Goal: Task Accomplishment & Management: Use online tool/utility

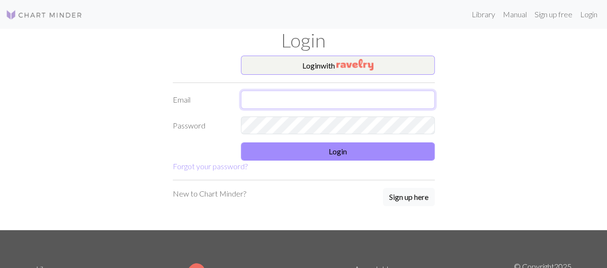
click at [295, 101] on input "text" at bounding box center [338, 100] width 194 height 18
type input "[EMAIL_ADDRESS][DOMAIN_NAME]"
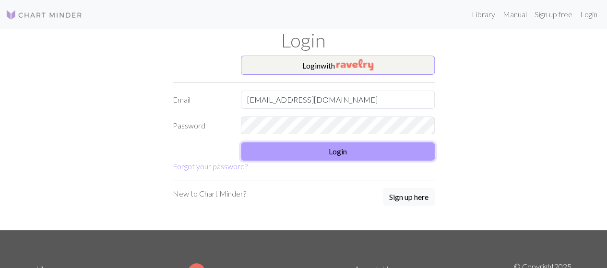
click at [311, 149] on button "Login" at bounding box center [338, 152] width 194 height 18
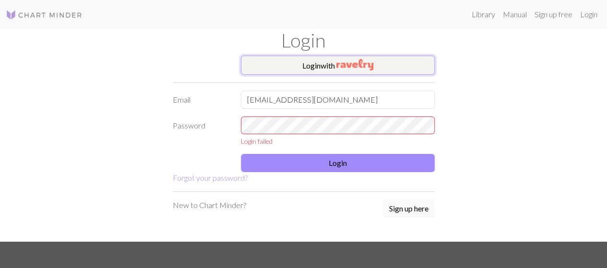
click at [339, 58] on button "Login with" at bounding box center [338, 65] width 194 height 19
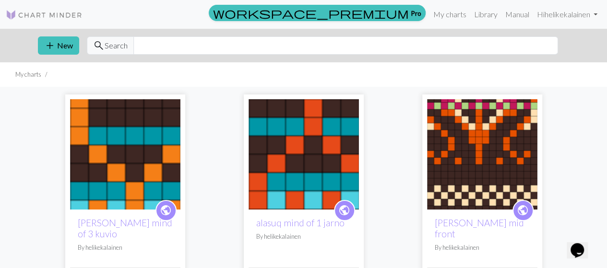
click at [476, 141] on img at bounding box center [482, 154] width 110 height 110
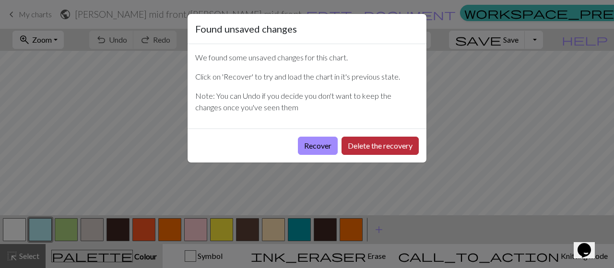
click at [358, 147] on button "Delete the recovery" at bounding box center [380, 146] width 77 height 18
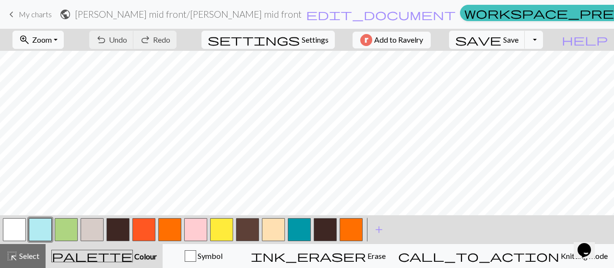
click at [218, 238] on button "button" at bounding box center [221, 229] width 23 height 23
click at [217, 231] on button "button" at bounding box center [221, 229] width 23 height 23
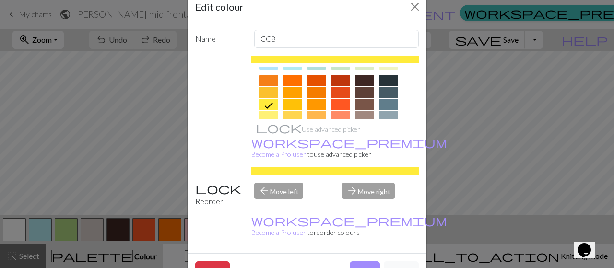
scroll to position [144, 0]
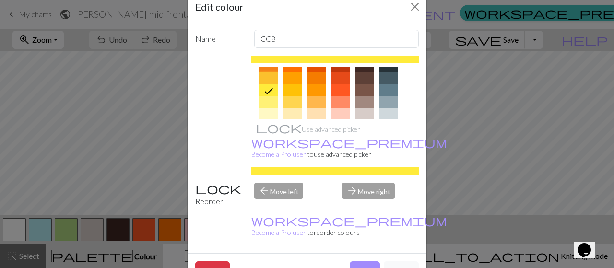
click at [263, 76] on div at bounding box center [268, 78] width 19 height 12
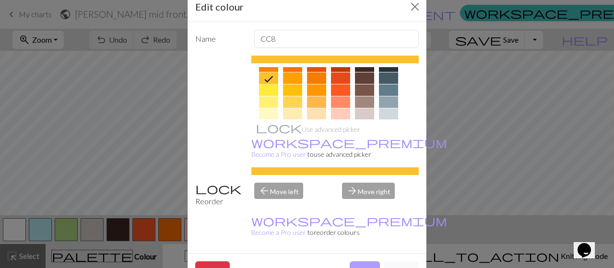
click at [359, 262] on button "Done" at bounding box center [365, 271] width 30 height 18
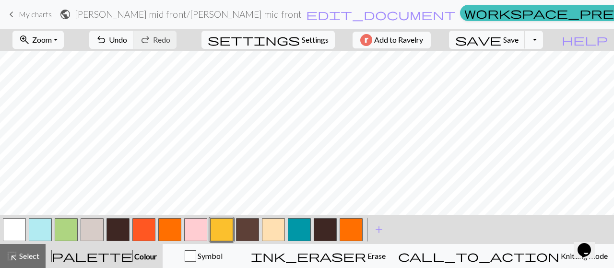
click at [62, 229] on button "button" at bounding box center [66, 229] width 23 height 23
click at [223, 234] on button "button" at bounding box center [221, 229] width 23 height 23
click at [298, 234] on button "button" at bounding box center [299, 229] width 23 height 23
click at [299, 231] on button "button" at bounding box center [299, 229] width 23 height 23
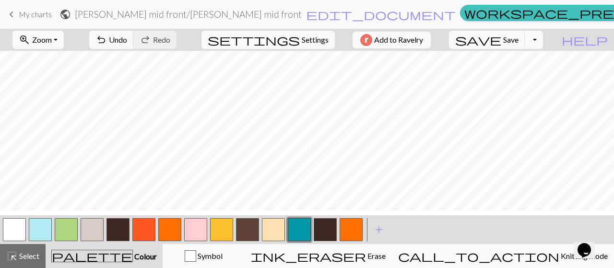
scroll to position [0, 0]
click at [543, 37] on button "Toggle Dropdown" at bounding box center [534, 40] width 18 height 18
click at [532, 73] on button "save_alt Download" at bounding box center [463, 75] width 158 height 15
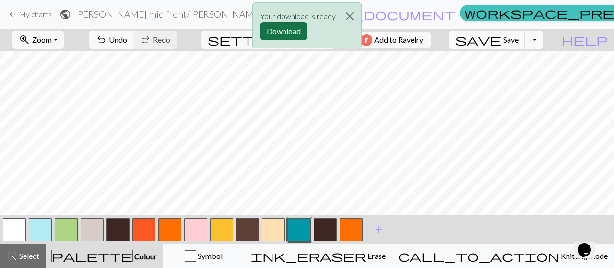
click at [269, 32] on button "Download" at bounding box center [284, 31] width 47 height 18
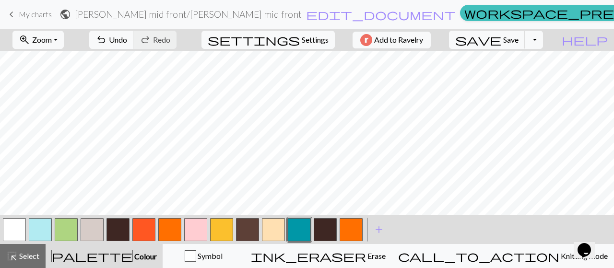
click at [67, 226] on button "button" at bounding box center [66, 229] width 23 height 23
click at [60, 230] on button "button" at bounding box center [66, 229] width 23 height 23
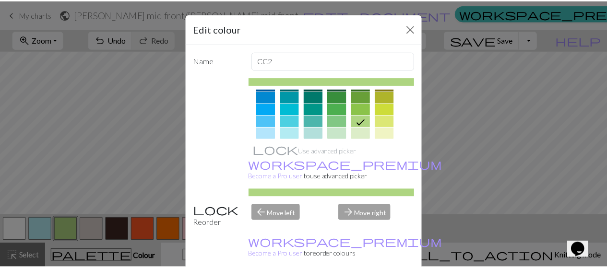
scroll to position [96, 0]
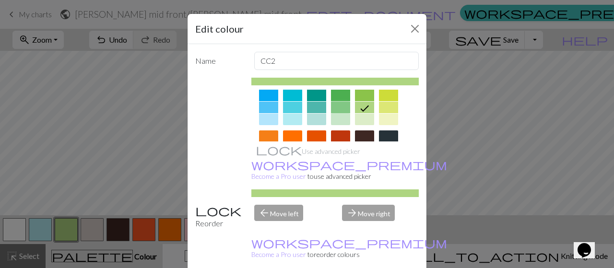
click at [331, 102] on div at bounding box center [340, 108] width 19 height 12
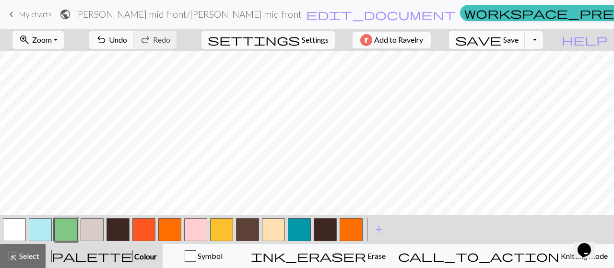
click at [519, 38] on span "Save" at bounding box center [510, 39] width 15 height 9
click at [543, 38] on button "Toggle Dropdown" at bounding box center [534, 40] width 18 height 18
click at [525, 73] on button "save_alt Download" at bounding box center [463, 75] width 158 height 15
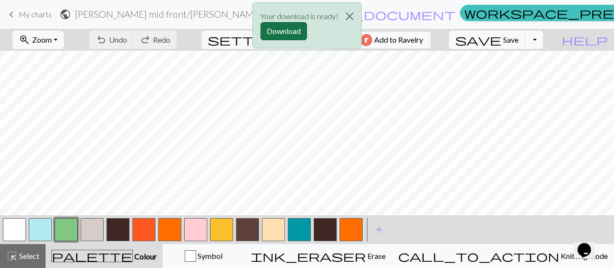
click at [277, 34] on button "Download" at bounding box center [284, 31] width 47 height 18
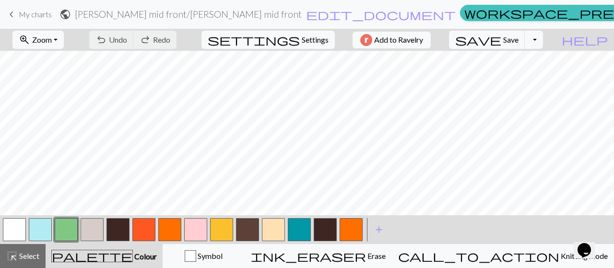
click at [44, 12] on span "My charts" at bounding box center [35, 14] width 33 height 9
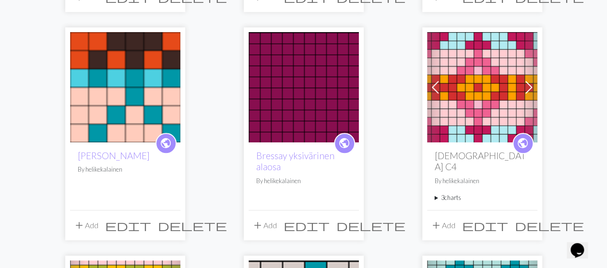
scroll to position [288, 0]
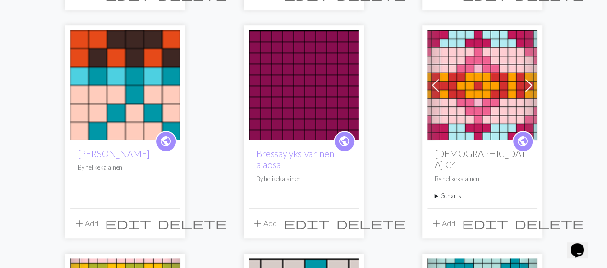
click at [104, 84] on img at bounding box center [125, 85] width 110 height 110
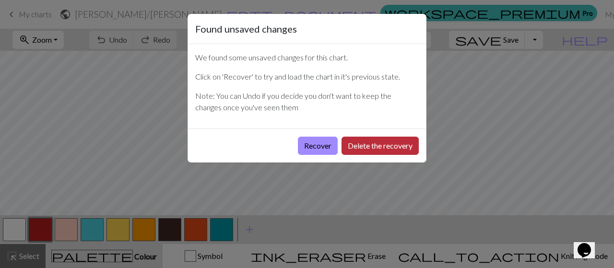
click at [377, 144] on button "Delete the recovery" at bounding box center [380, 146] width 77 height 18
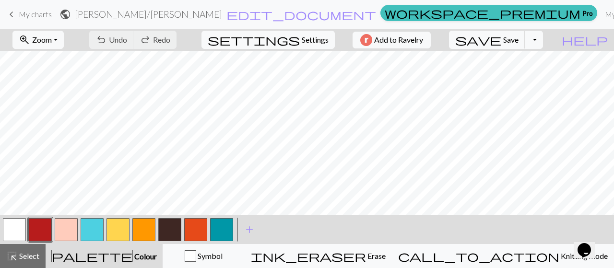
click at [118, 238] on button "button" at bounding box center [118, 229] width 23 height 23
click at [120, 223] on button "button" at bounding box center [118, 229] width 23 height 23
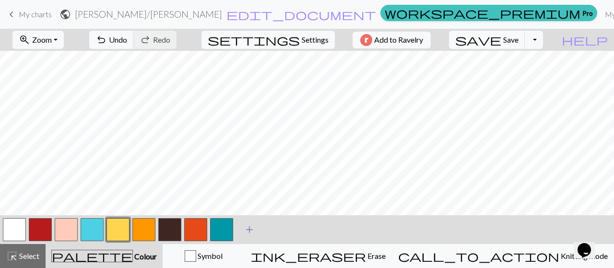
click at [247, 232] on span "add" at bounding box center [250, 229] width 12 height 13
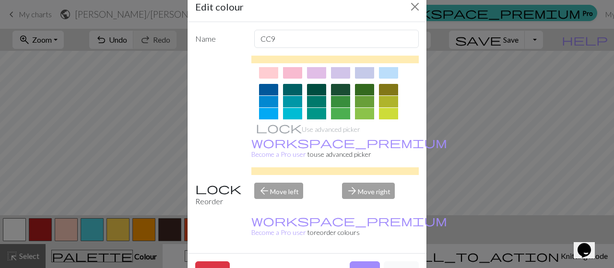
scroll to position [96, 0]
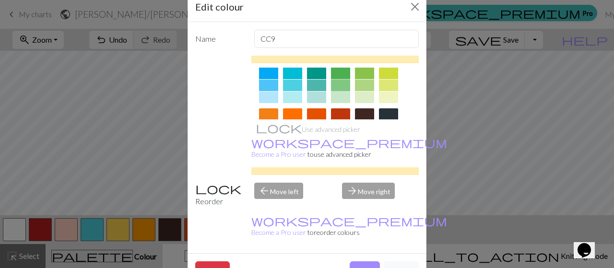
click at [337, 83] on div at bounding box center [340, 86] width 19 height 12
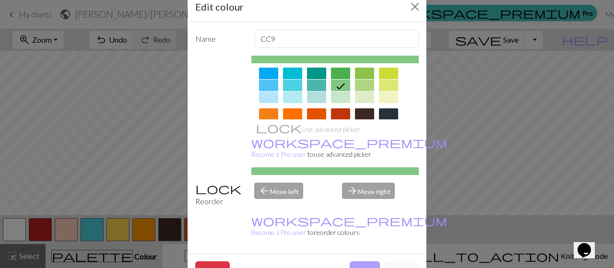
click at [354, 262] on button "Done" at bounding box center [365, 271] width 30 height 18
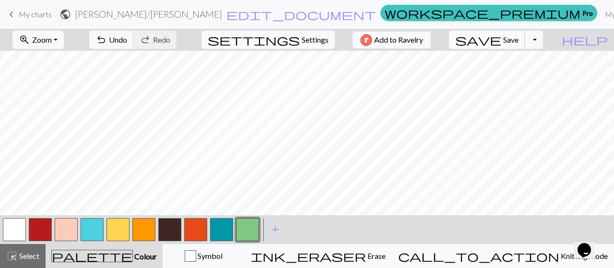
click at [519, 42] on span "Save" at bounding box center [510, 39] width 15 height 9
click at [543, 41] on button "Toggle Dropdown" at bounding box center [534, 40] width 18 height 18
click at [529, 75] on button "save_alt Download" at bounding box center [463, 75] width 158 height 15
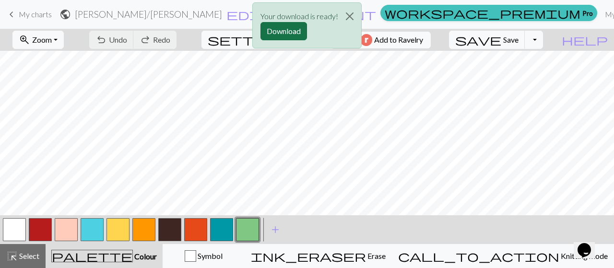
click at [286, 29] on button "Download" at bounding box center [284, 31] width 47 height 18
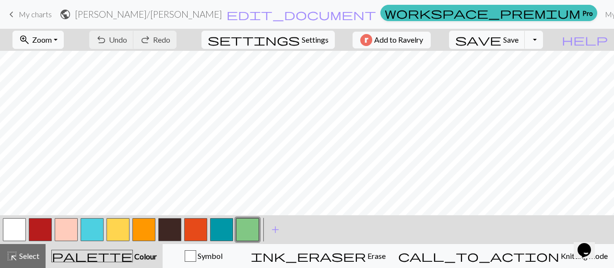
click at [36, 10] on span "My charts" at bounding box center [35, 14] width 33 height 9
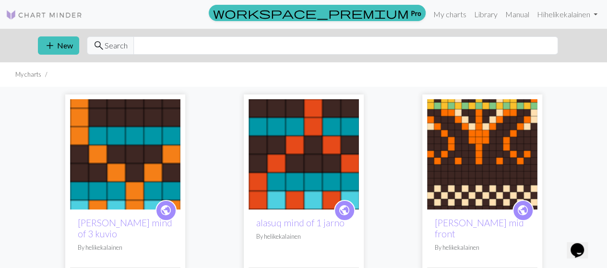
click at [306, 172] on img at bounding box center [304, 154] width 110 height 110
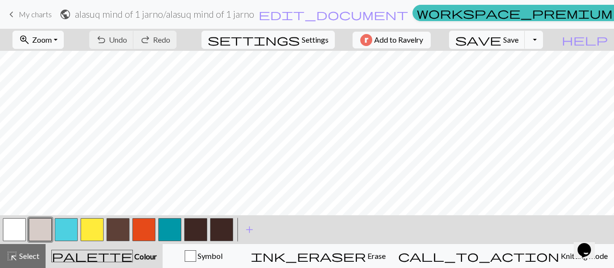
click at [83, 233] on button "button" at bounding box center [92, 229] width 23 height 23
click at [97, 235] on button "button" at bounding box center [92, 229] width 23 height 23
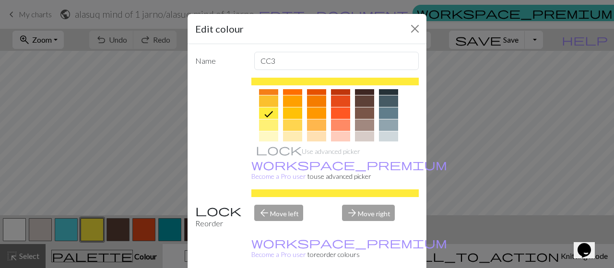
scroll to position [144, 0]
click at [264, 98] on div at bounding box center [268, 101] width 19 height 12
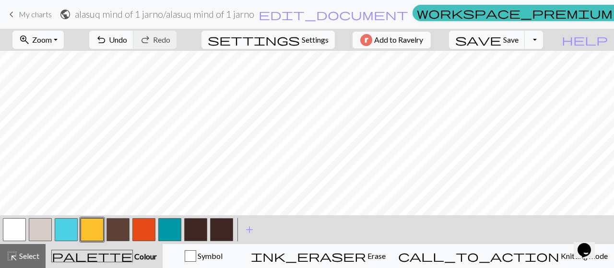
click at [60, 227] on button "button" at bounding box center [66, 229] width 23 height 23
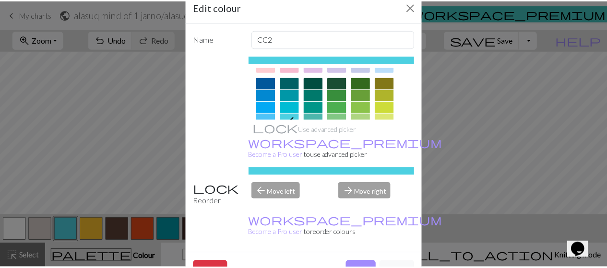
scroll to position [96, 0]
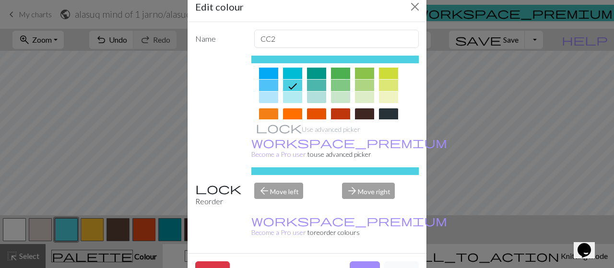
click at [333, 86] on div at bounding box center [340, 86] width 19 height 12
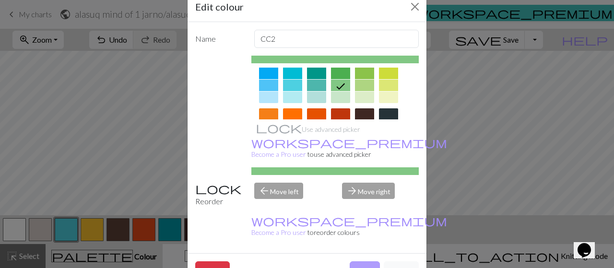
click at [359, 262] on button "Done" at bounding box center [365, 271] width 30 height 18
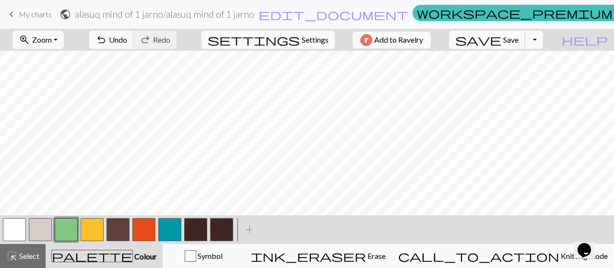
click at [519, 41] on span "Save" at bounding box center [510, 39] width 15 height 9
click at [543, 36] on button "Toggle Dropdown" at bounding box center [534, 40] width 18 height 18
click at [536, 78] on button "save_alt Download" at bounding box center [463, 75] width 158 height 15
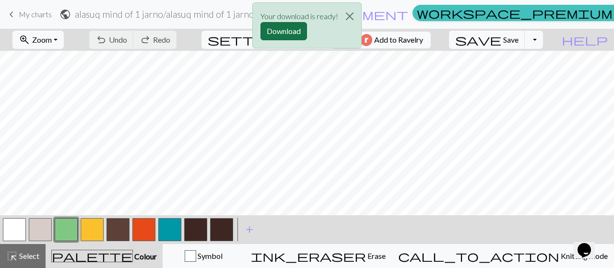
click at [288, 29] on button "Download" at bounding box center [284, 31] width 47 height 18
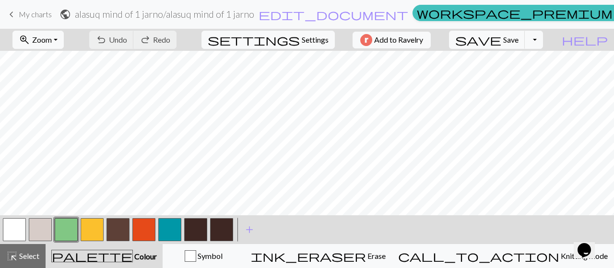
click at [30, 19] on span "My charts" at bounding box center [35, 14] width 33 height 9
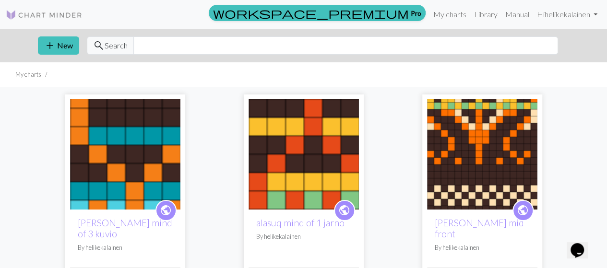
click at [314, 178] on img at bounding box center [304, 154] width 110 height 110
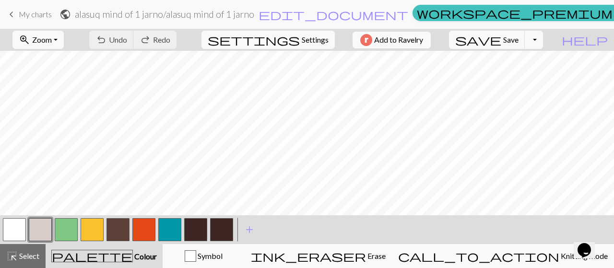
click at [38, 17] on span "My charts" at bounding box center [35, 14] width 33 height 9
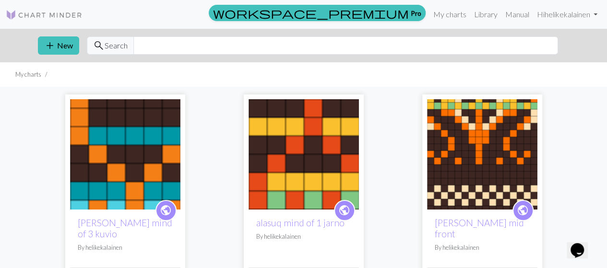
scroll to position [192, 0]
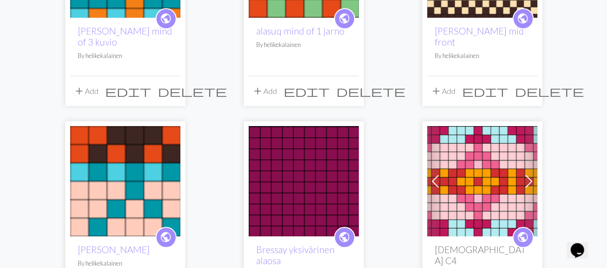
click at [143, 190] on img at bounding box center [125, 181] width 110 height 110
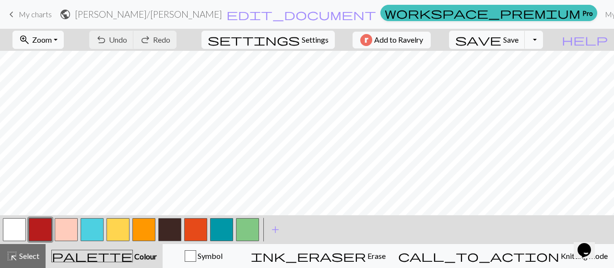
click at [62, 231] on button "button" at bounding box center [66, 229] width 23 height 23
click at [64, 232] on button "button" at bounding box center [66, 229] width 23 height 23
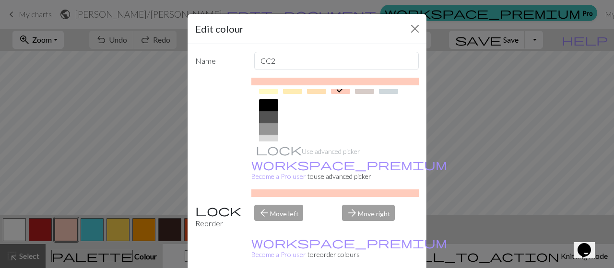
scroll to position [144, 0]
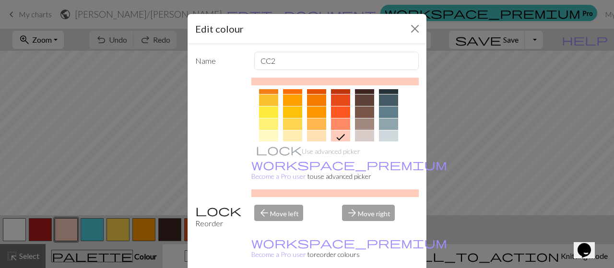
click at [362, 136] on div at bounding box center [364, 137] width 19 height 12
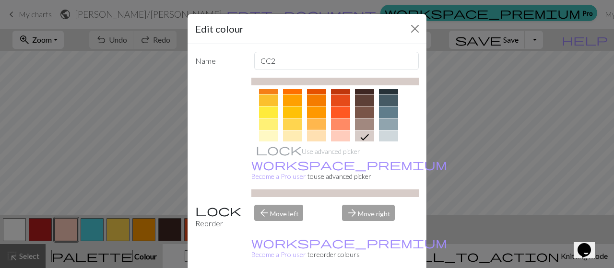
click at [317, 135] on div at bounding box center [316, 137] width 19 height 12
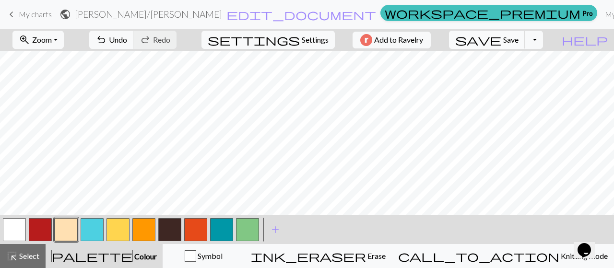
click at [519, 36] on span "Save" at bounding box center [510, 39] width 15 height 9
click at [543, 38] on button "Toggle Dropdown" at bounding box center [534, 40] width 18 height 18
click at [524, 72] on button "save_alt Download" at bounding box center [463, 75] width 158 height 15
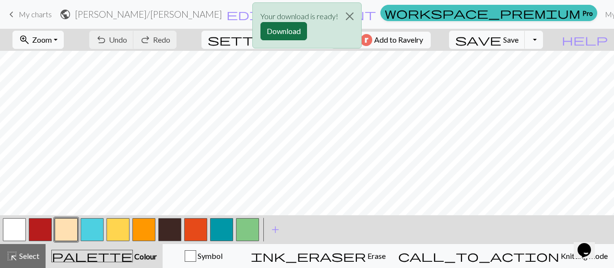
click at [290, 30] on button "Download" at bounding box center [284, 31] width 47 height 18
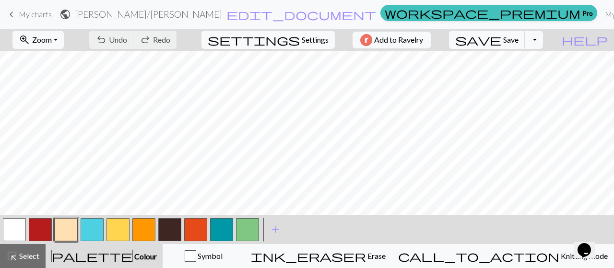
click at [42, 15] on span "My charts" at bounding box center [35, 14] width 33 height 9
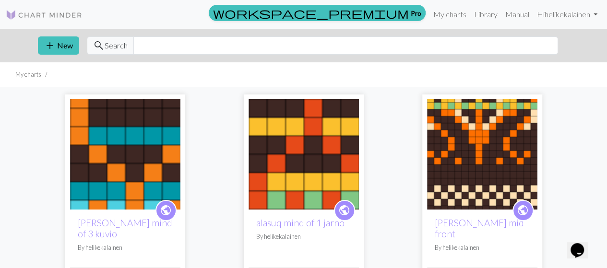
click at [124, 134] on img at bounding box center [125, 154] width 110 height 110
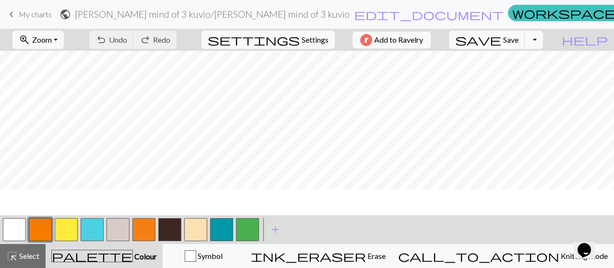
scroll to position [0, 0]
click at [222, 235] on button "button" at bounding box center [221, 229] width 23 height 23
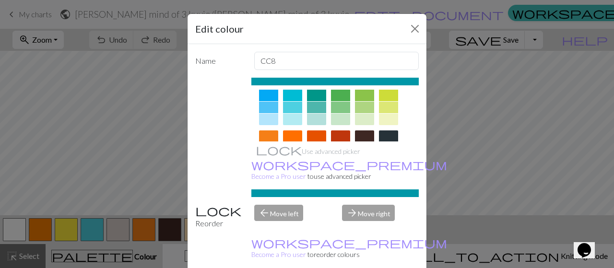
scroll to position [144, 0]
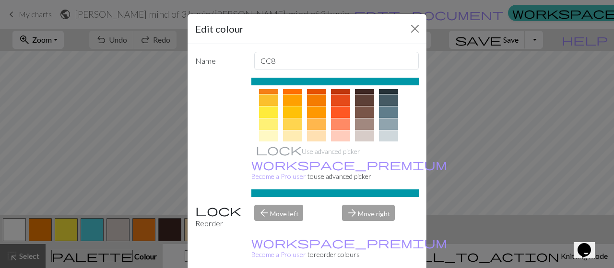
click at [286, 110] on div at bounding box center [292, 113] width 19 height 12
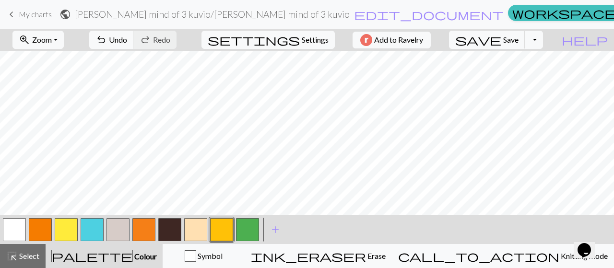
click at [92, 232] on button "button" at bounding box center [92, 229] width 23 height 23
click at [101, 225] on button "button" at bounding box center [92, 229] width 23 height 23
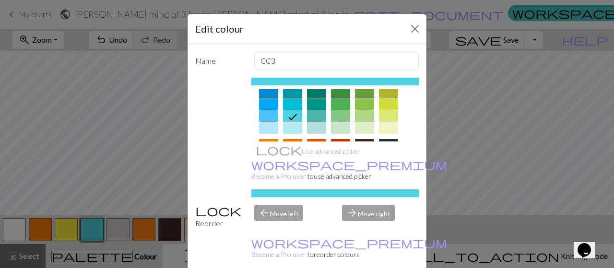
scroll to position [96, 0]
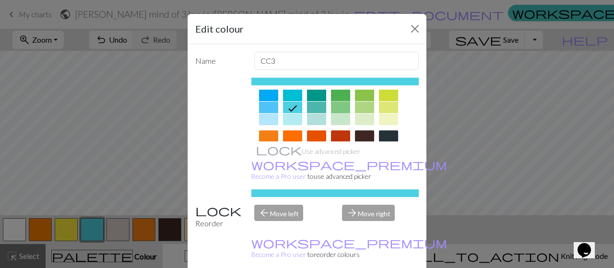
click at [331, 107] on div at bounding box center [340, 108] width 19 height 12
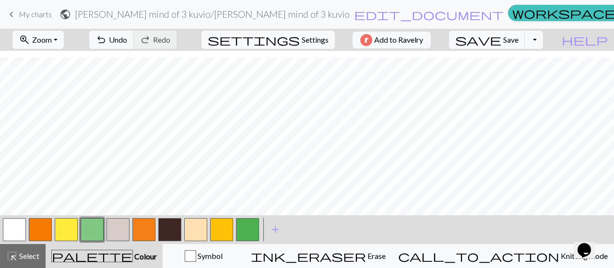
scroll to position [48, 0]
click at [519, 41] on span "Save" at bounding box center [510, 39] width 15 height 9
click at [543, 36] on button "Toggle Dropdown" at bounding box center [534, 40] width 18 height 18
click at [532, 70] on button "save_alt Download" at bounding box center [463, 75] width 158 height 15
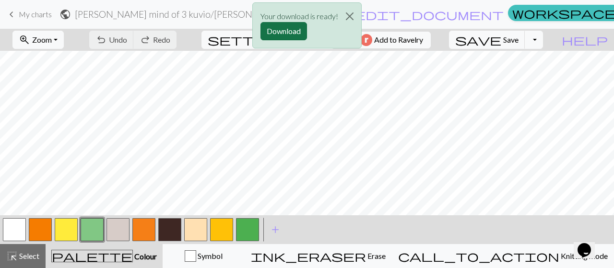
click at [277, 31] on button "Download" at bounding box center [284, 31] width 47 height 18
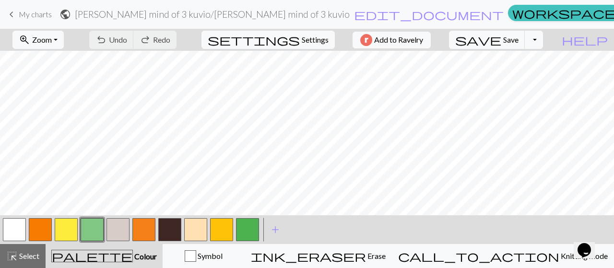
click at [37, 10] on span "My charts" at bounding box center [35, 14] width 33 height 9
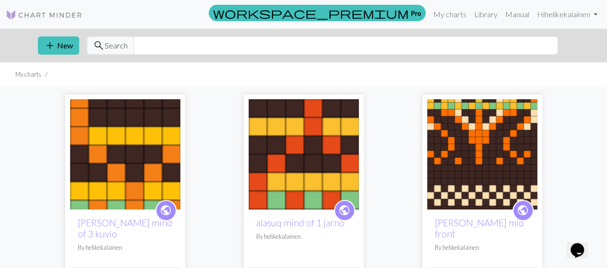
click at [486, 154] on img at bounding box center [482, 154] width 110 height 110
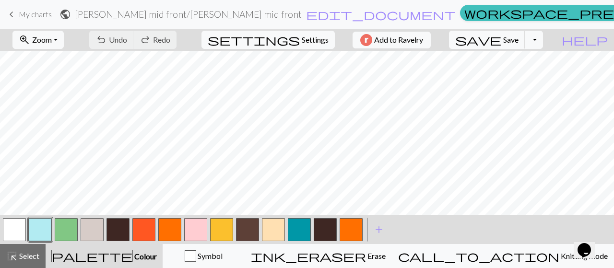
click at [351, 225] on button "button" at bounding box center [351, 229] width 23 height 23
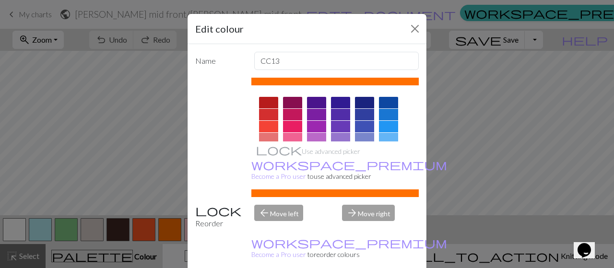
click at [290, 110] on div at bounding box center [292, 115] width 19 height 12
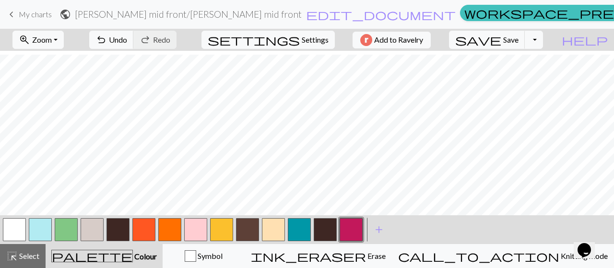
scroll to position [48, 0]
click at [274, 231] on button "button" at bounding box center [273, 229] width 23 height 23
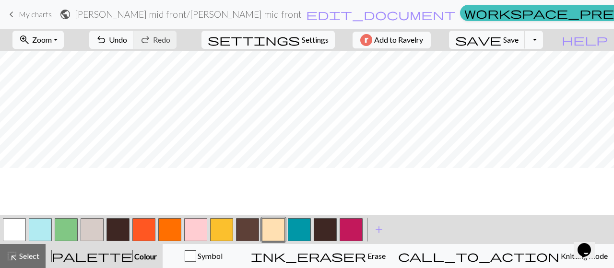
scroll to position [0, 0]
click at [543, 42] on button "Toggle Dropdown" at bounding box center [534, 40] width 18 height 18
click at [535, 59] on button "file_copy Save a copy" at bounding box center [463, 60] width 158 height 15
click at [543, 45] on button "Toggle Dropdown" at bounding box center [534, 40] width 18 height 18
click at [536, 75] on button "save_alt Download" at bounding box center [463, 75] width 158 height 15
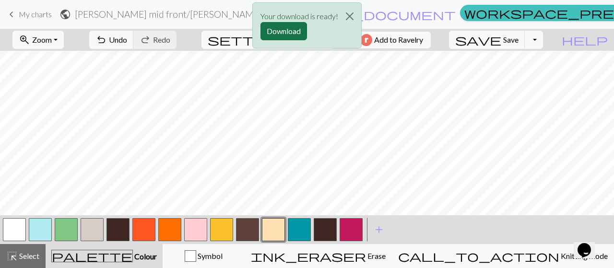
click at [287, 28] on button "Download" at bounding box center [284, 31] width 47 height 18
